Goal: Task Accomplishment & Management: Manage account settings

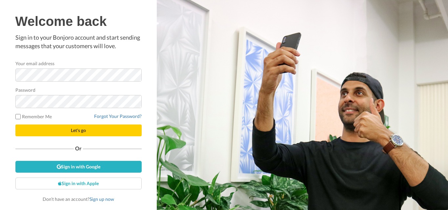
click at [148, 48] on div "Welcome back Sign in to your Bonjoro account and start sending messages that yo…" at bounding box center [78, 105] width 157 height 210
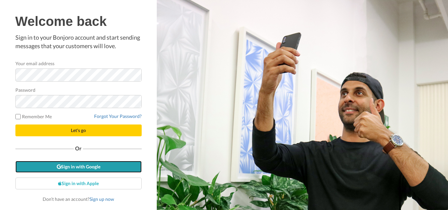
click at [86, 169] on link "Sign in with Google" at bounding box center [78, 167] width 126 height 12
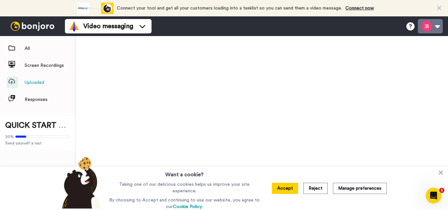
click at [437, 26] on button at bounding box center [429, 26] width 25 height 14
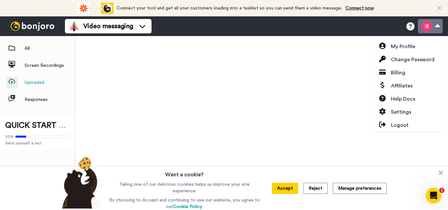
click at [437, 26] on button at bounding box center [429, 26] width 25 height 14
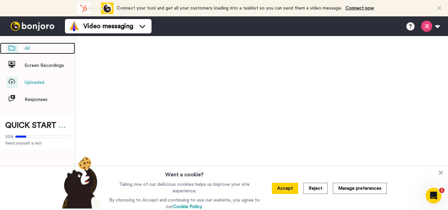
click at [30, 49] on span "All" at bounding box center [27, 48] width 5 height 7
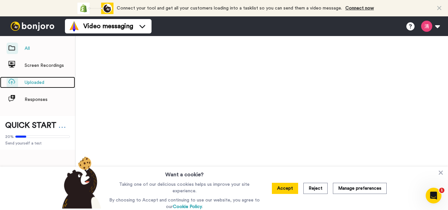
click at [22, 84] on link "Uploaded" at bounding box center [37, 82] width 75 height 11
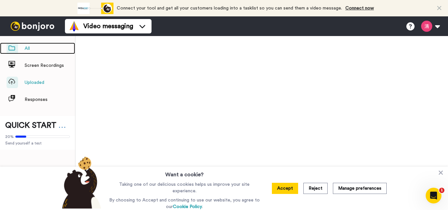
click at [26, 50] on span "All" at bounding box center [27, 48] width 5 height 7
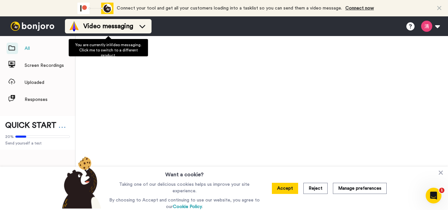
click at [142, 29] on icon at bounding box center [142, 26] width 10 height 7
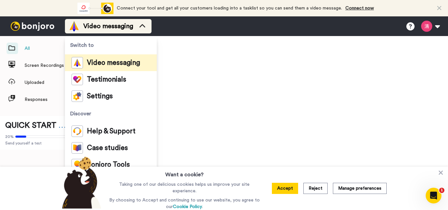
click at [141, 30] on div "Video messaging" at bounding box center [108, 26] width 79 height 10
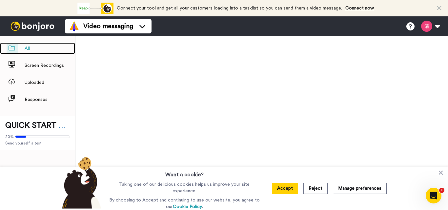
click at [17, 46] on span at bounding box center [12, 48] width 11 height 11
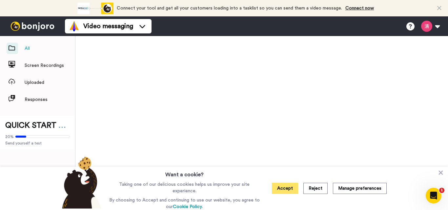
click at [287, 191] on button "Accept" at bounding box center [285, 188] width 26 height 11
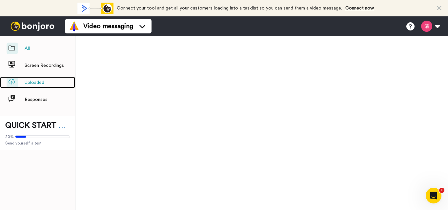
click at [29, 82] on span "Uploaded" at bounding box center [35, 82] width 20 height 7
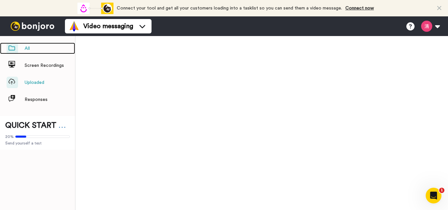
click at [21, 47] on link "All" at bounding box center [37, 48] width 75 height 11
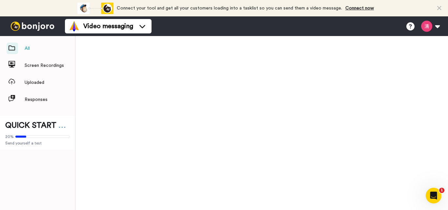
click at [7, 59] on ul "All Screen Recordings Uploaded Responses" at bounding box center [37, 79] width 75 height 73
click at [22, 101] on link "Responses" at bounding box center [37, 99] width 75 height 11
click at [437, 27] on button at bounding box center [429, 26] width 25 height 14
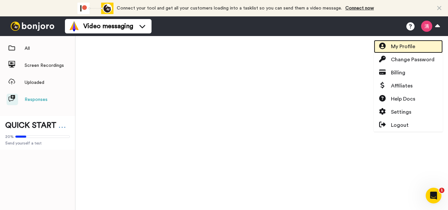
click at [404, 50] on span "My Profile" at bounding box center [403, 47] width 24 height 8
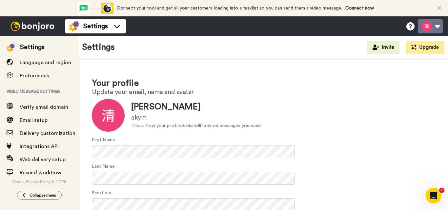
click at [440, 25] on button at bounding box center [429, 26] width 25 height 14
click at [40, 29] on img at bounding box center [32, 26] width 49 height 9
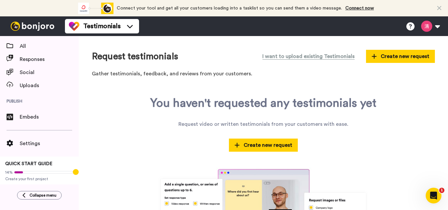
scroll to position [47, 0]
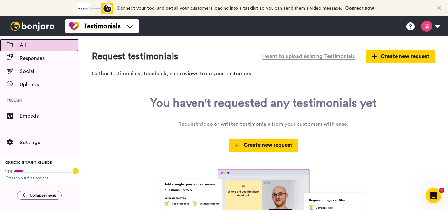
click at [22, 45] on span "All" at bounding box center [49, 45] width 59 height 8
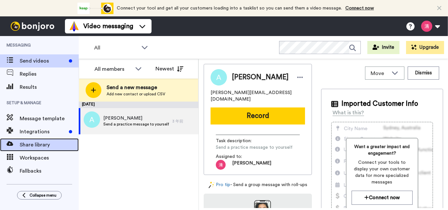
click at [50, 145] on span "Share library" at bounding box center [49, 145] width 59 height 8
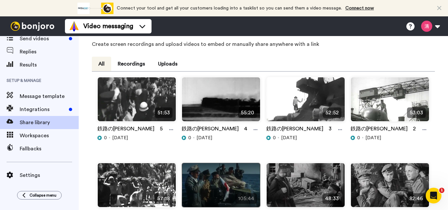
scroll to position [9, 0]
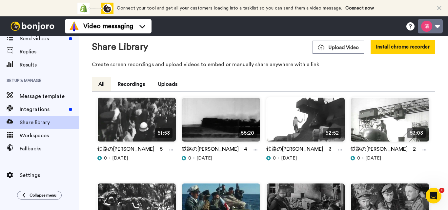
click at [438, 24] on button at bounding box center [429, 26] width 25 height 14
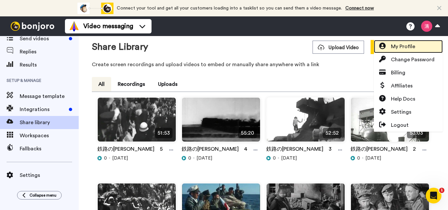
click at [400, 46] on span "My Profile" at bounding box center [403, 47] width 24 height 8
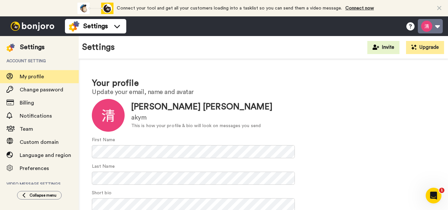
click at [438, 25] on button at bounding box center [429, 26] width 25 height 14
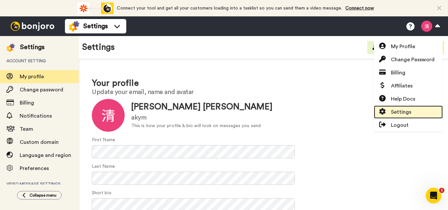
click at [408, 115] on span "Settings" at bounding box center [401, 112] width 20 height 8
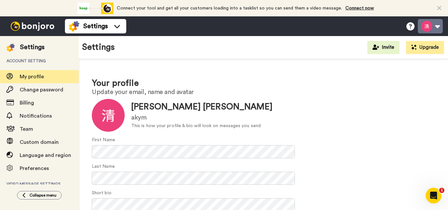
click at [437, 26] on button at bounding box center [429, 26] width 25 height 14
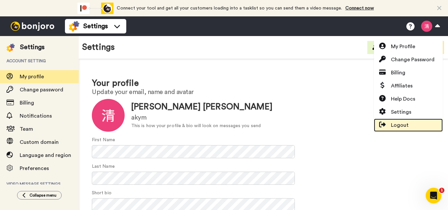
click at [406, 127] on span "Logout" at bounding box center [400, 125] width 18 height 8
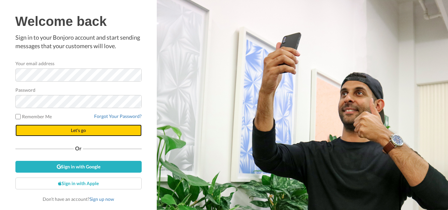
click at [81, 131] on span "Let's go" at bounding box center [78, 130] width 15 height 6
